Goal: Information Seeking & Learning: Compare options

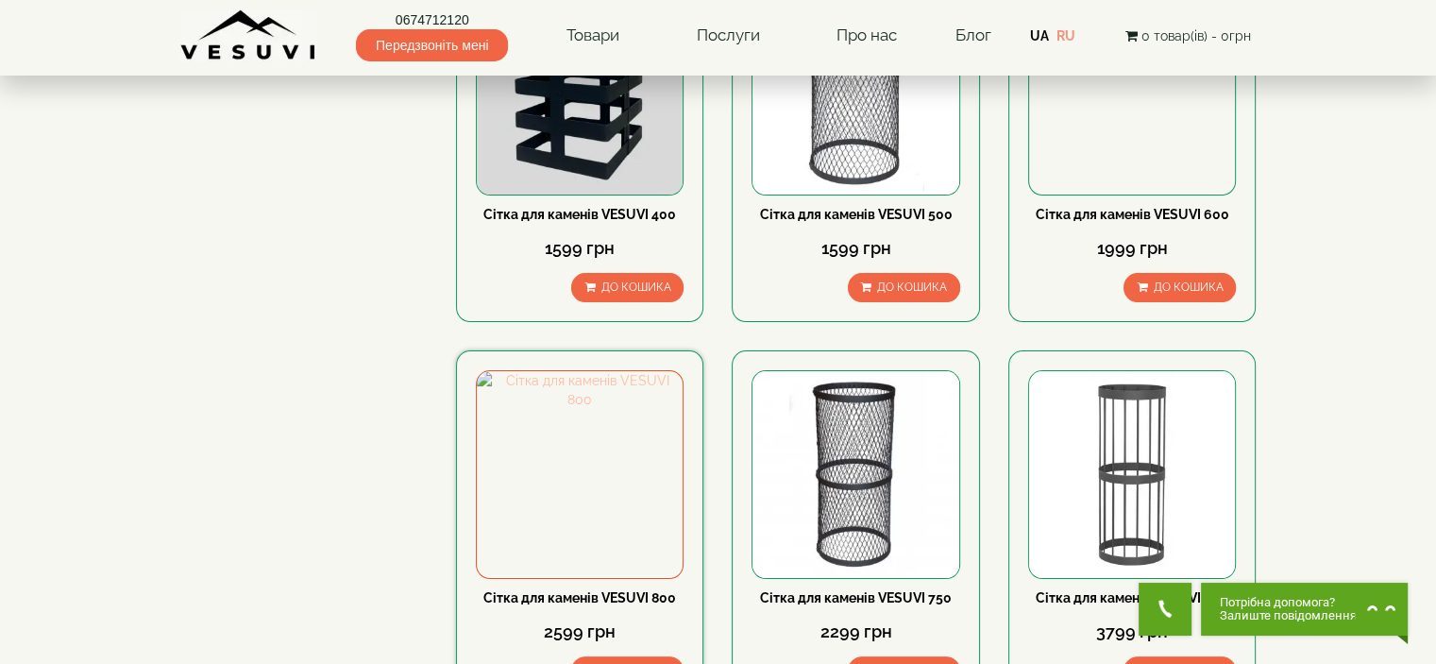
scroll to position [283, 0]
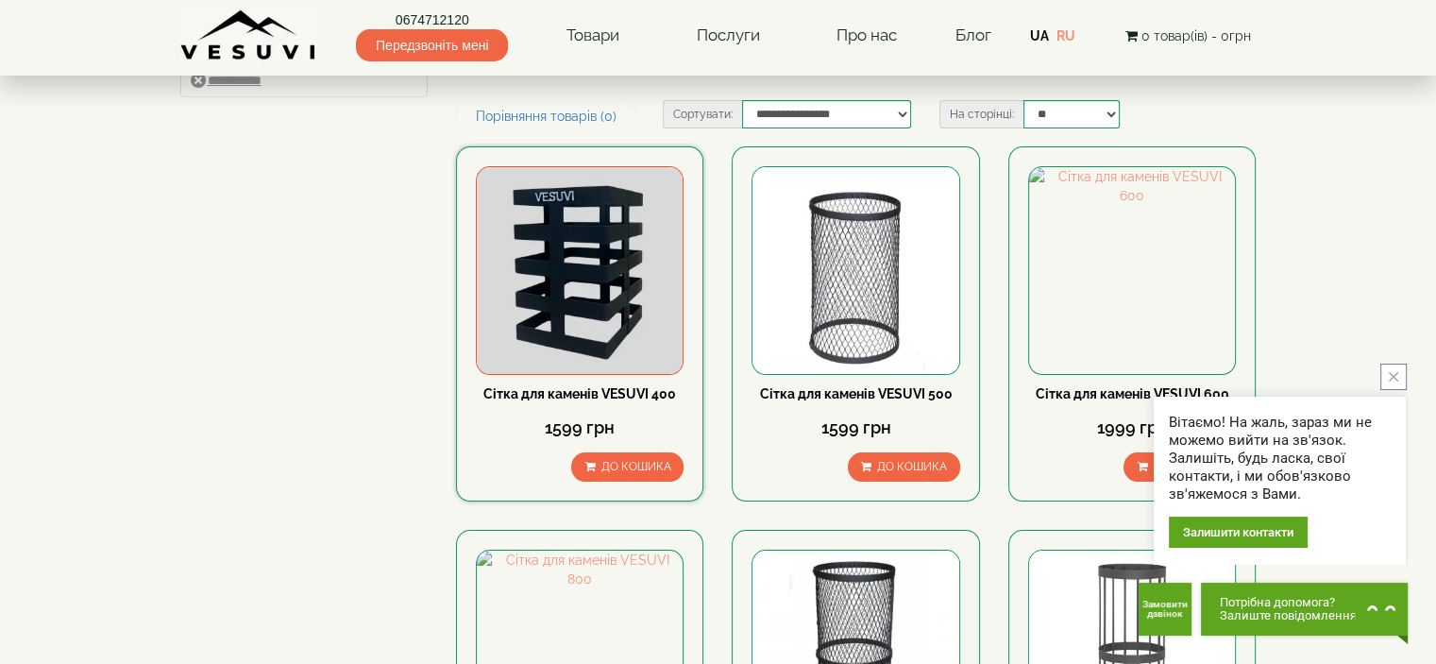
scroll to position [94, 0]
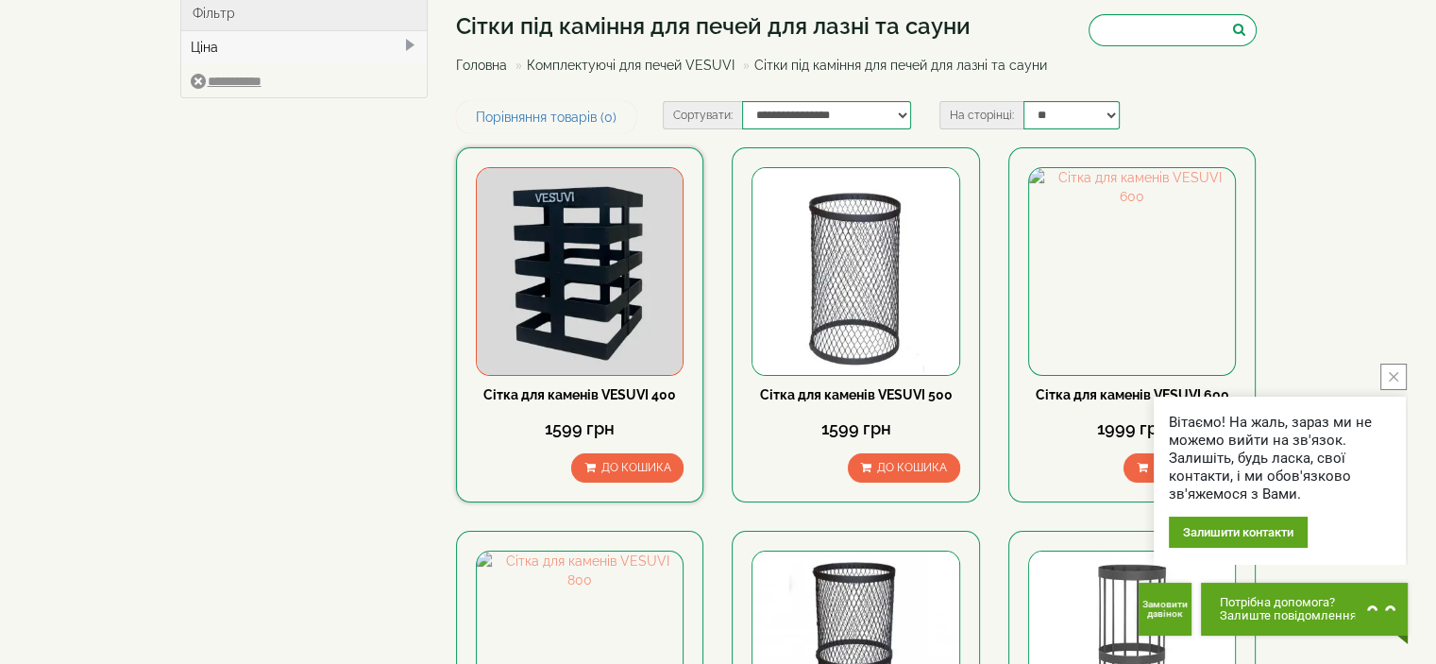
click at [532, 246] on img at bounding box center [580, 271] width 206 height 206
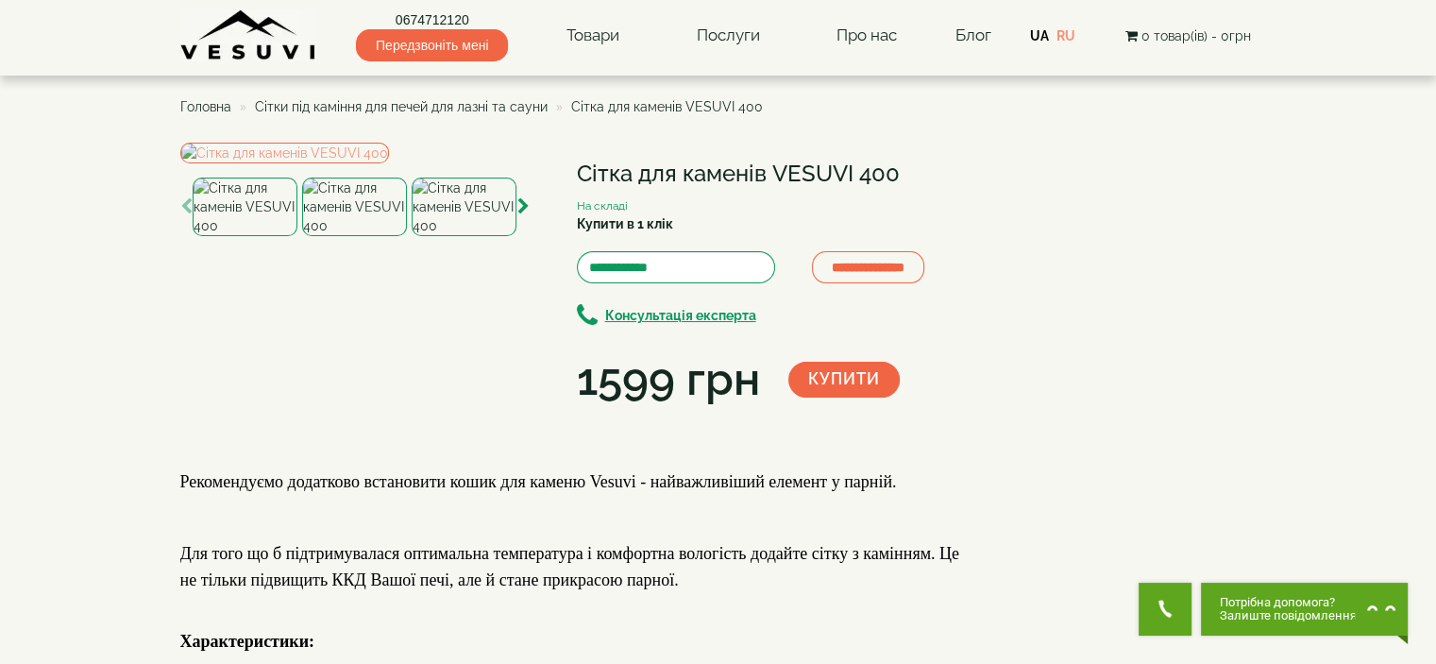
drag, startPoint x: 324, startPoint y: 278, endPoint x: 1174, endPoint y: 252, distance: 850.8
click at [1174, 252] on div "**********" at bounding box center [718, 524] width 1076 height 763
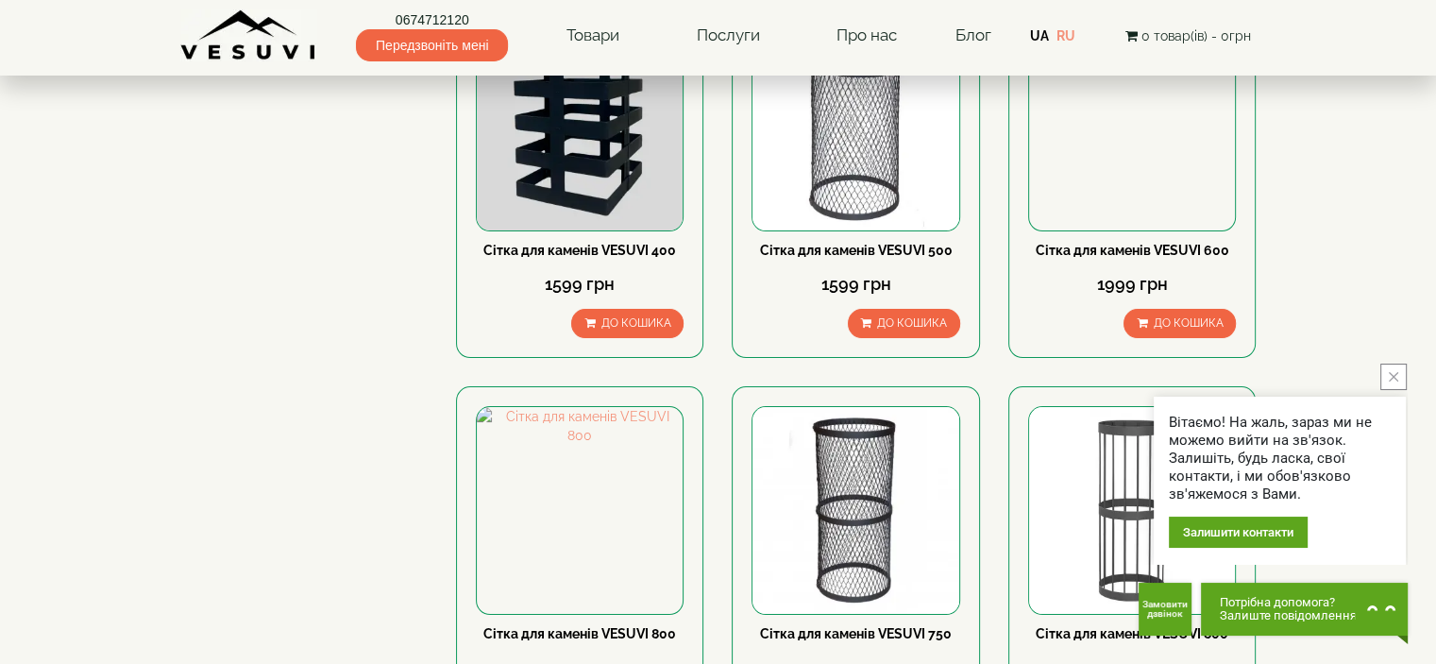
scroll to position [283, 0]
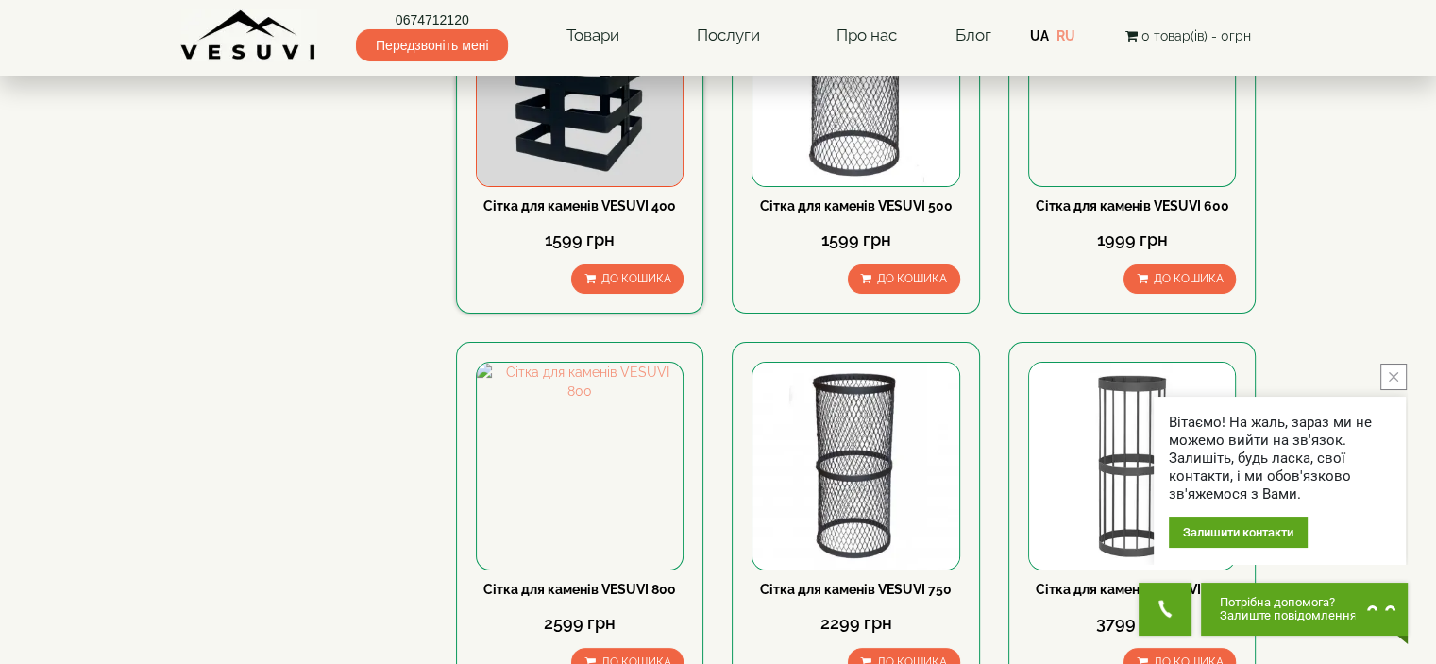
click at [554, 142] on img at bounding box center [580, 82] width 206 height 206
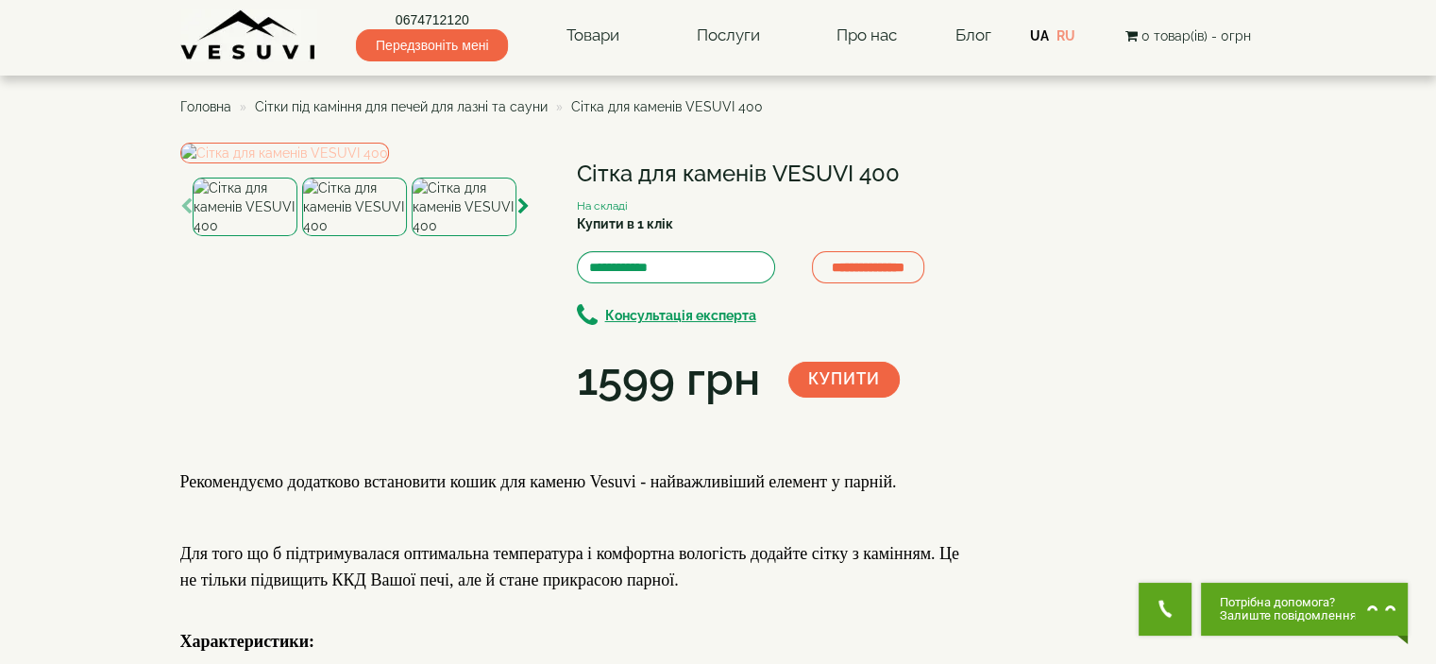
click at [336, 163] on img at bounding box center [284, 153] width 209 height 21
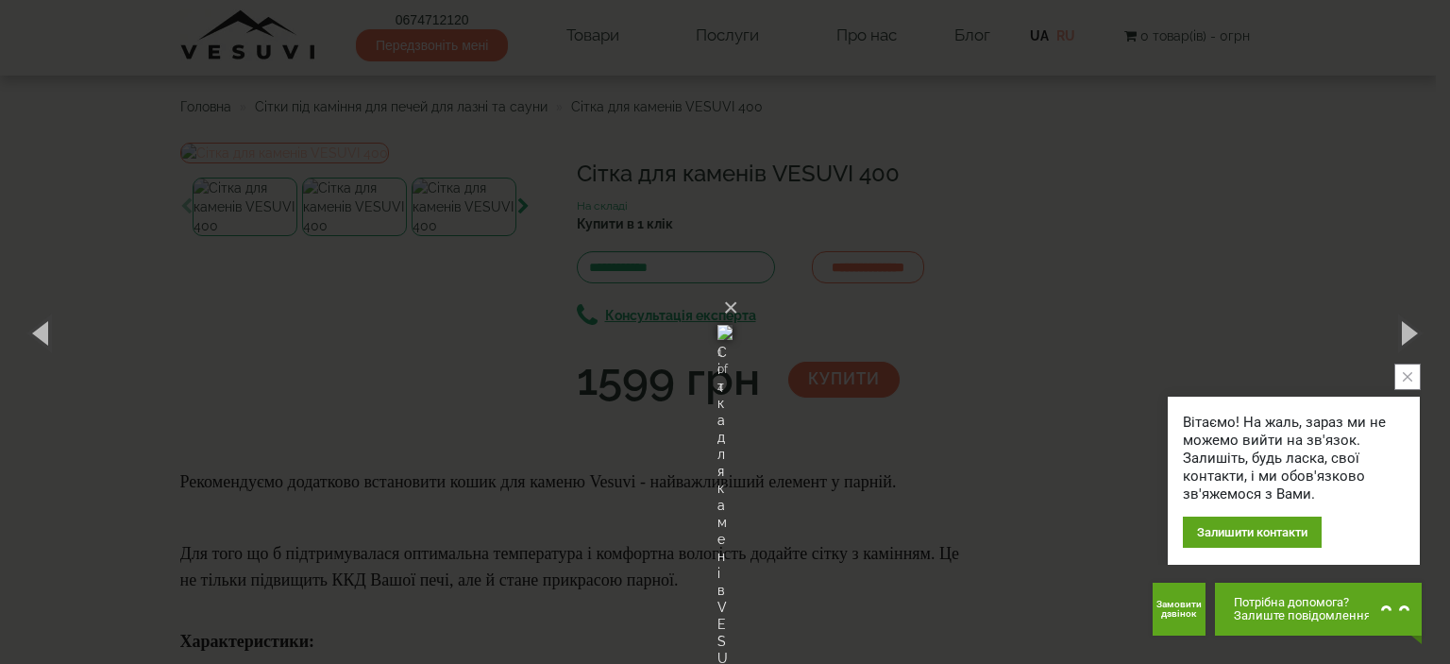
click at [219, 227] on div "× Сітка для каменів VESUVI 400 1 of 4 Loading..." at bounding box center [725, 332] width 1450 height 664
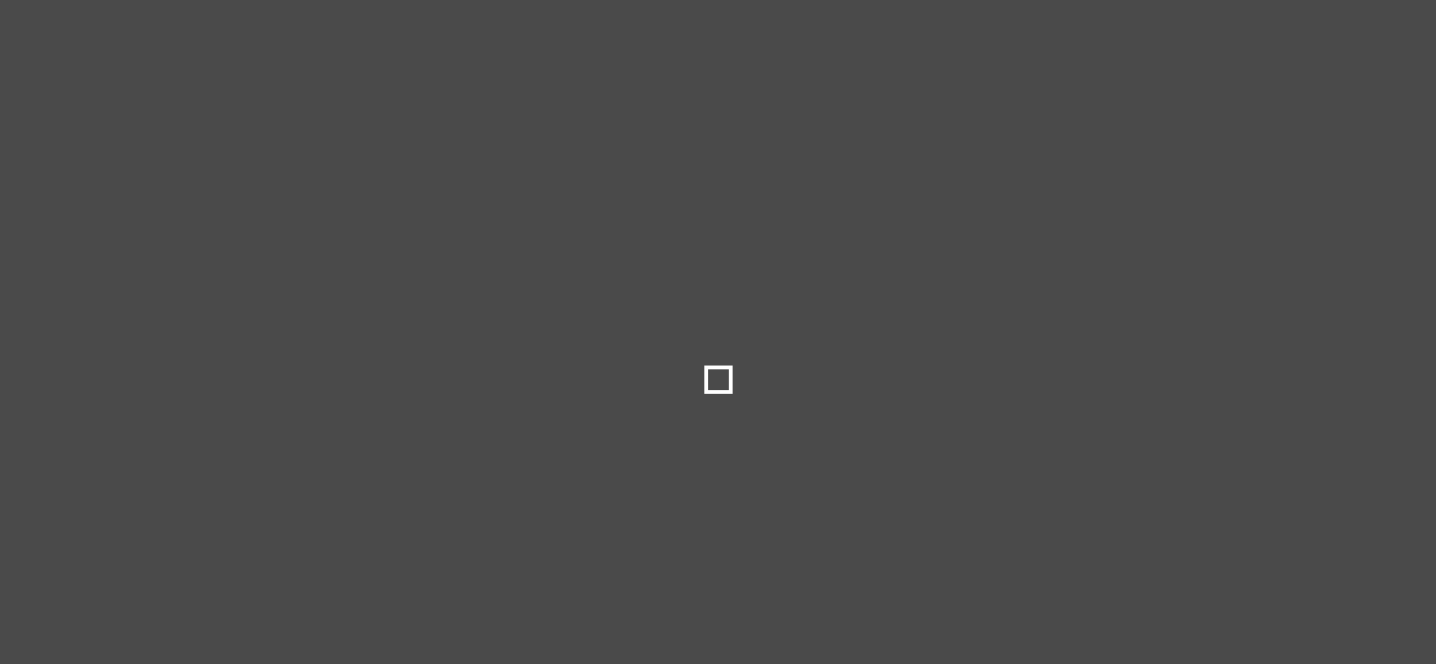
select select
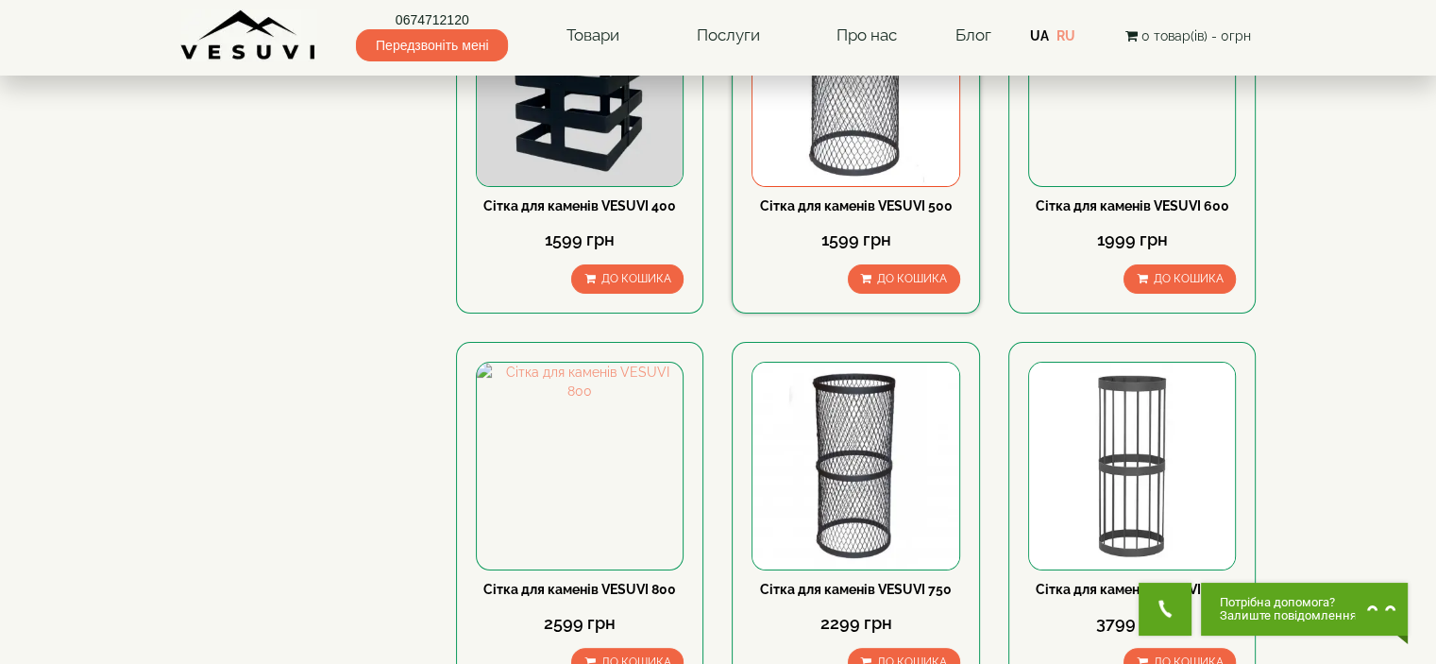
click at [833, 145] on img at bounding box center [855, 82] width 206 height 206
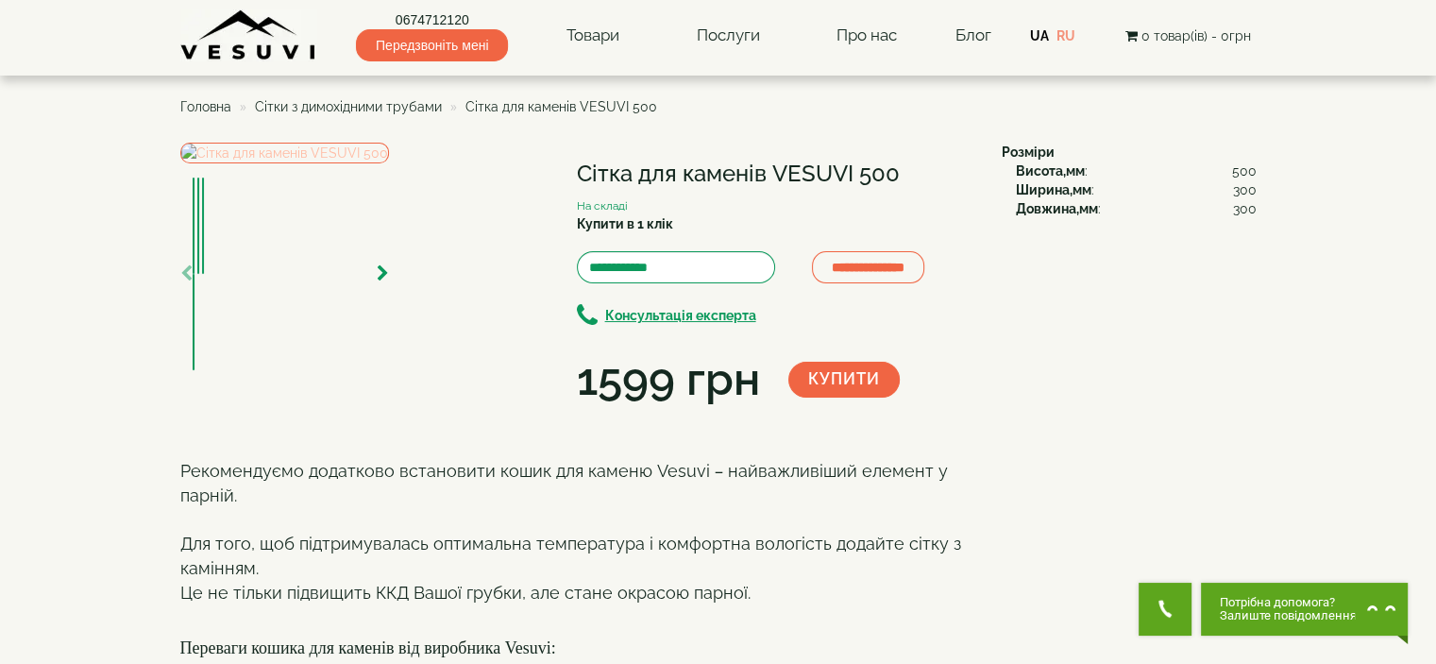
drag, startPoint x: 433, startPoint y: 300, endPoint x: 407, endPoint y: 298, distance: 26.5
click at [389, 163] on img at bounding box center [284, 153] width 209 height 21
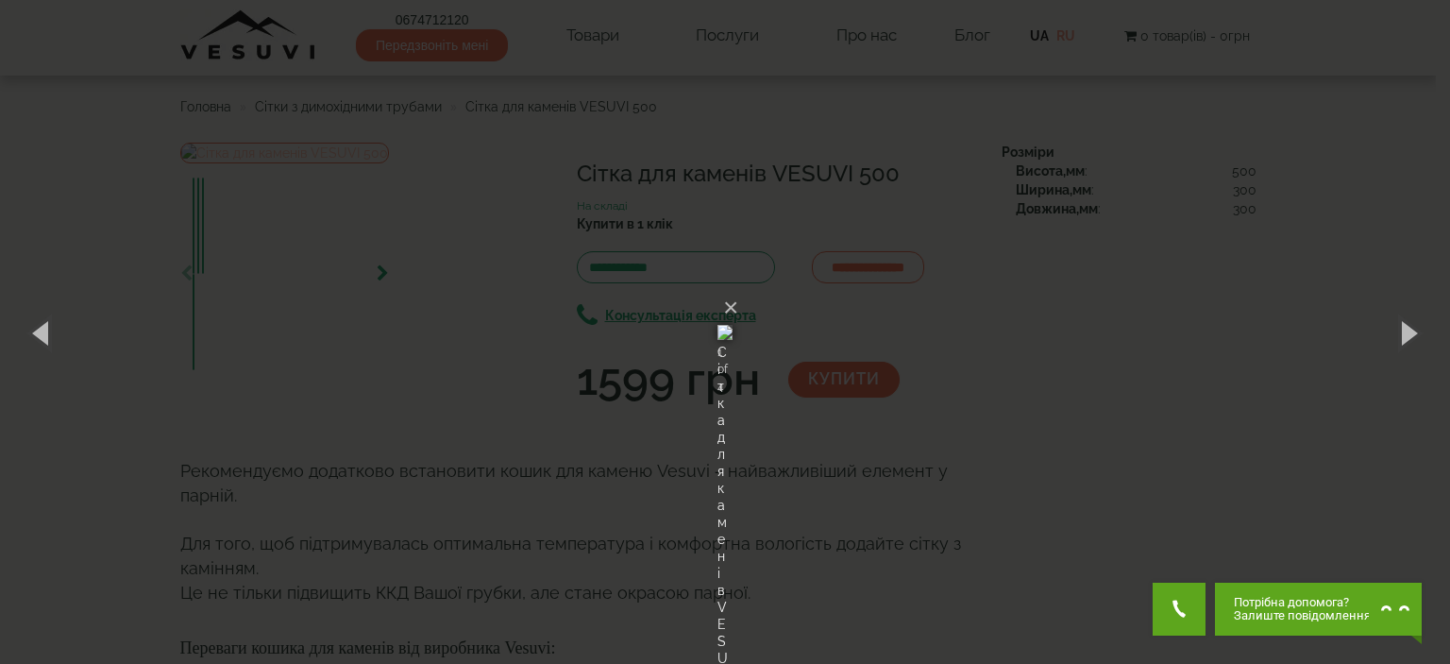
click at [404, 298] on div "× Сітка для каменів VESUVI 500 1 of 4 Loading..." at bounding box center [725, 332] width 1450 height 664
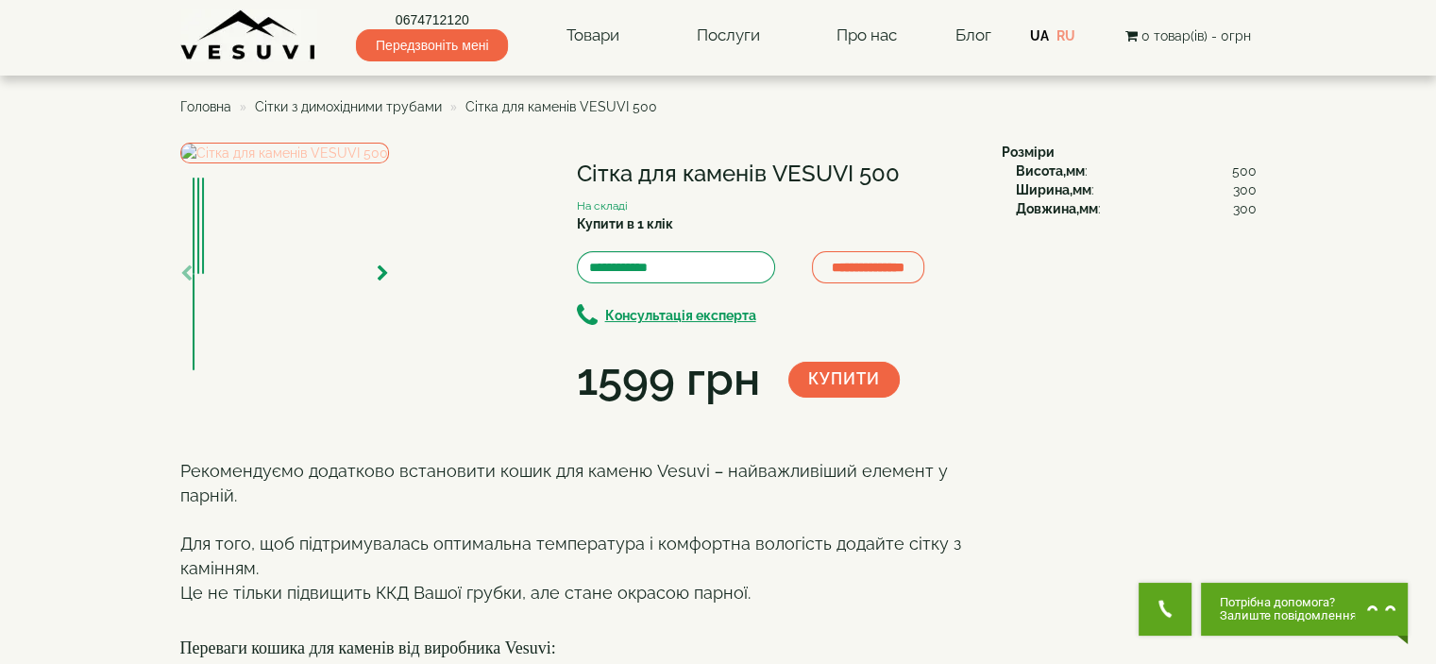
click at [389, 163] on img at bounding box center [284, 153] width 209 height 21
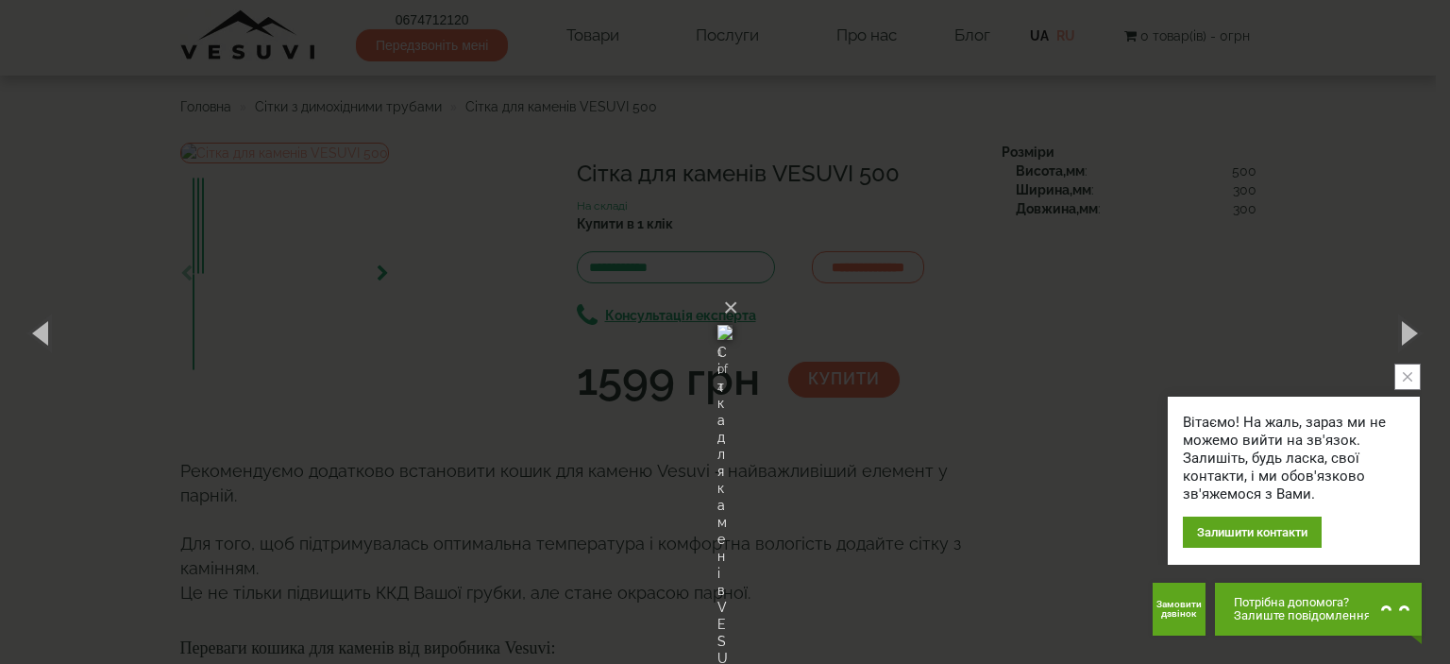
drag, startPoint x: 217, startPoint y: 238, endPoint x: 156, endPoint y: 167, distance: 93.7
click at [217, 236] on div "× Сітка для каменів VESUVI 500 1 of 4 Loading..." at bounding box center [725, 332] width 1450 height 664
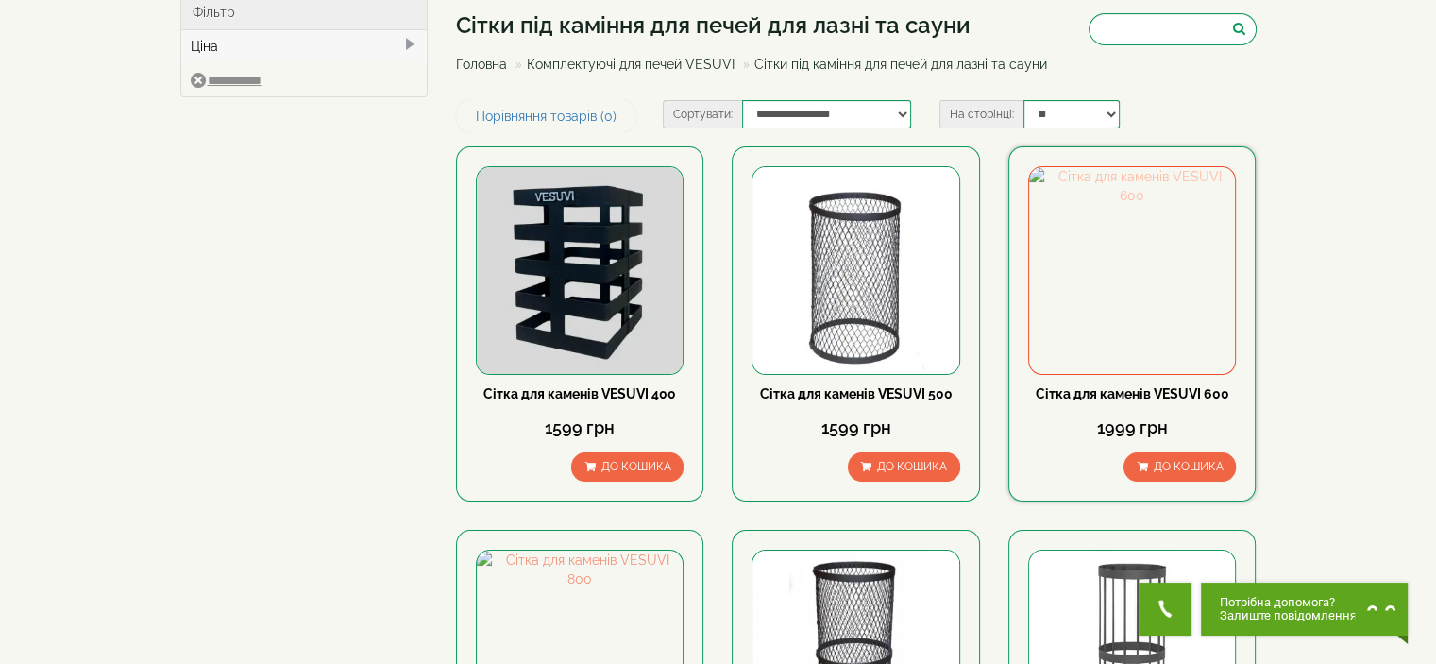
scroll to position [94, 0]
click at [1095, 265] on img at bounding box center [1132, 271] width 206 height 206
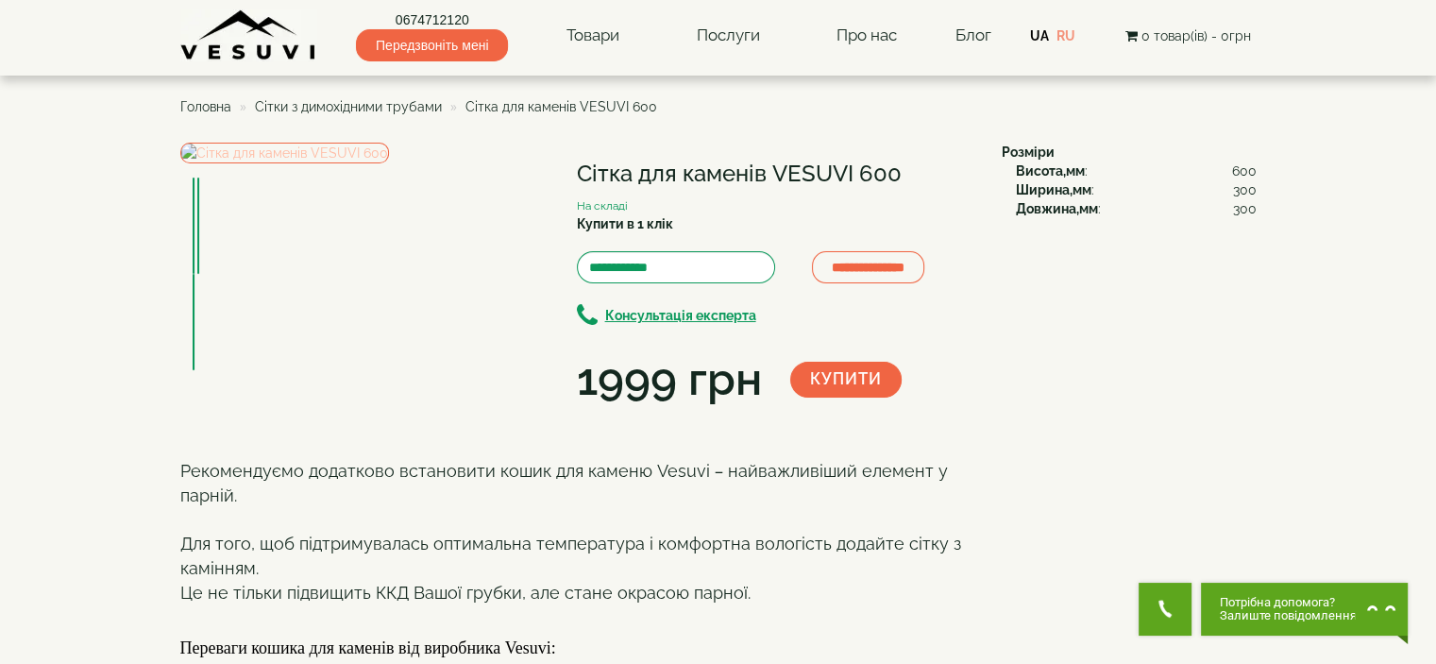
click at [389, 163] on img at bounding box center [284, 153] width 209 height 21
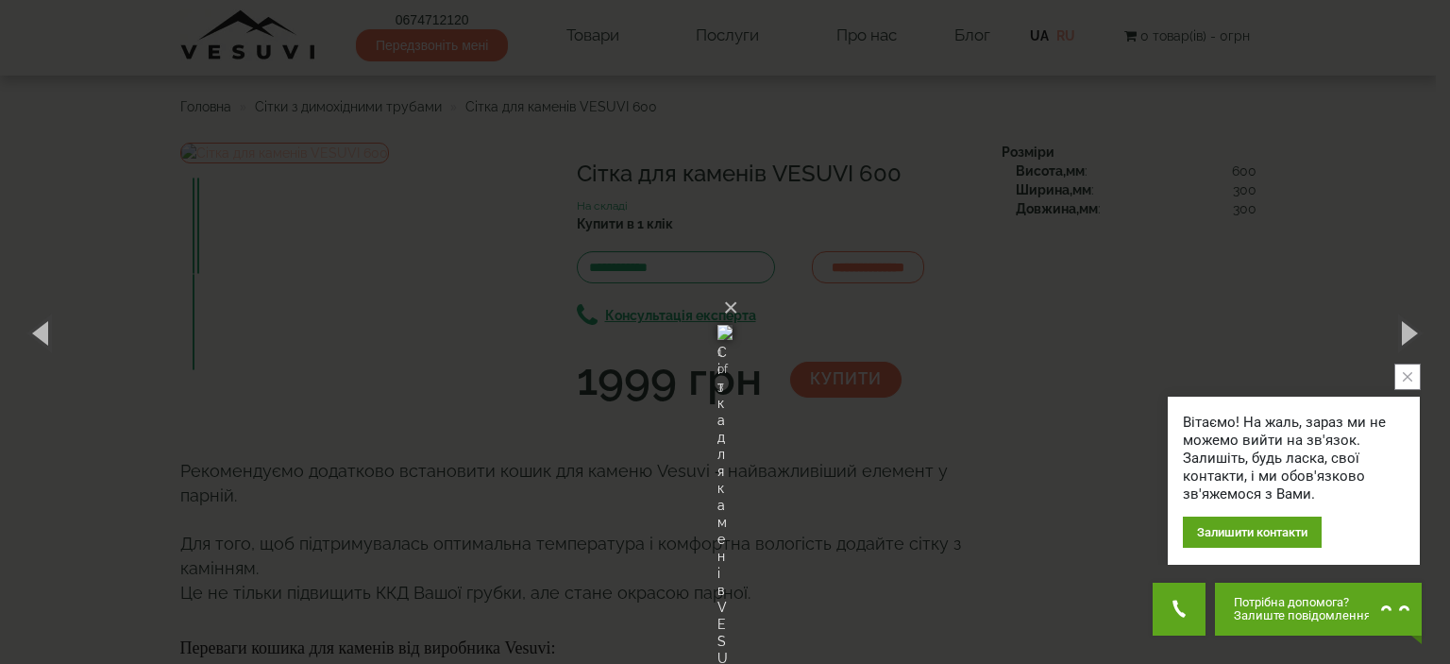
click at [368, 330] on div "× Сітка для каменів VESUVI 600 1 of 3 Loading..." at bounding box center [725, 332] width 1450 height 664
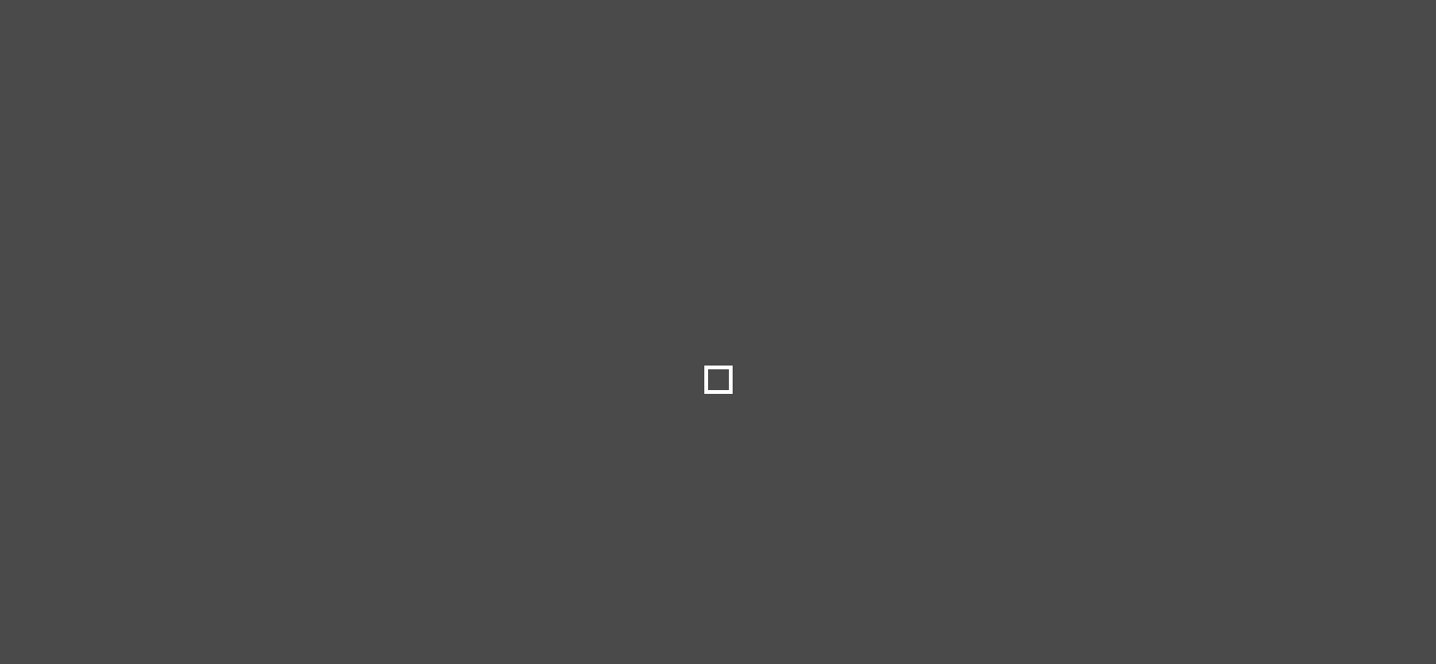
select select
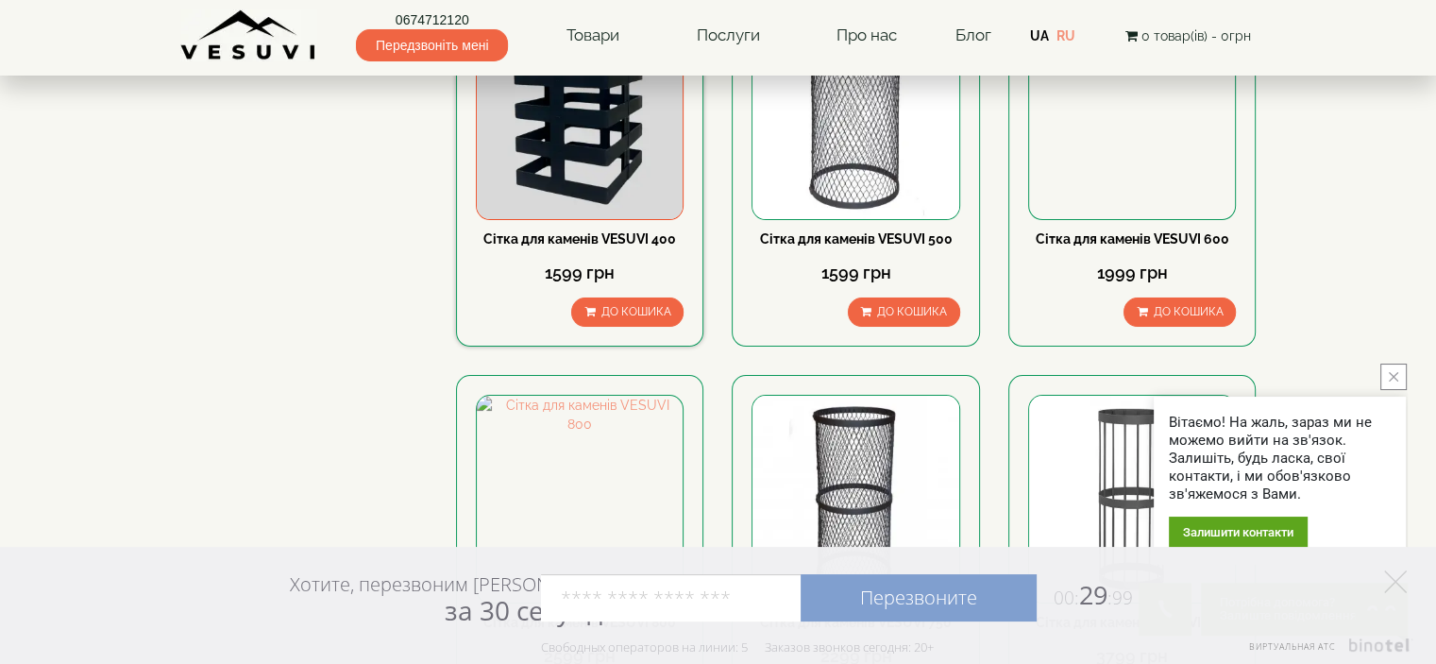
scroll to position [283, 0]
